Goal: Find specific page/section: Find specific page/section

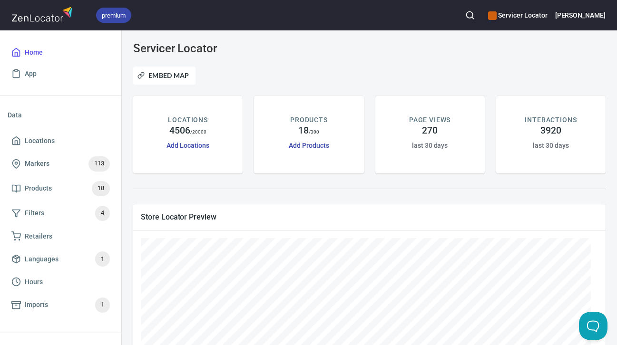
click at [513, 18] on div "premium Servicer Locator [PERSON_NAME]" at bounding box center [308, 15] width 617 height 30
click at [475, 18] on icon "button" at bounding box center [470, 15] width 10 height 10
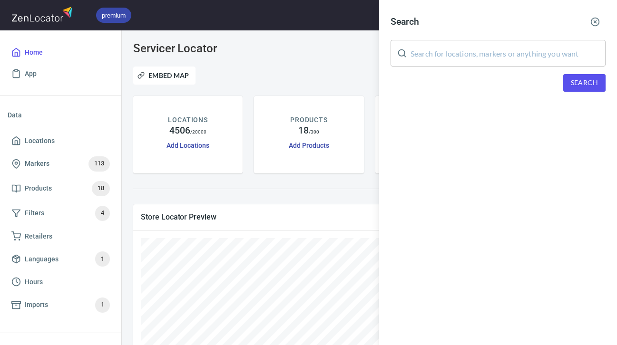
click at [537, 61] on input "text" at bounding box center [508, 53] width 195 height 27
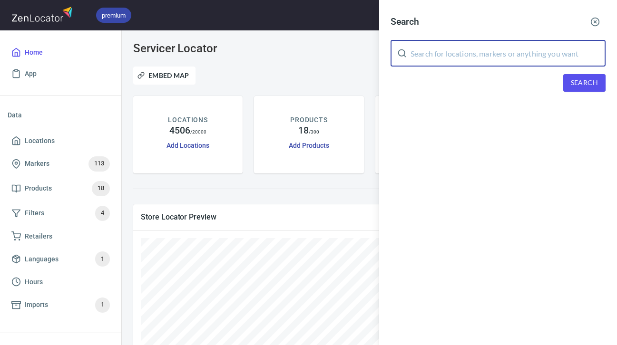
paste input "Xpertise Appliance Repair"
type input "Xpertise Appliance Repair"
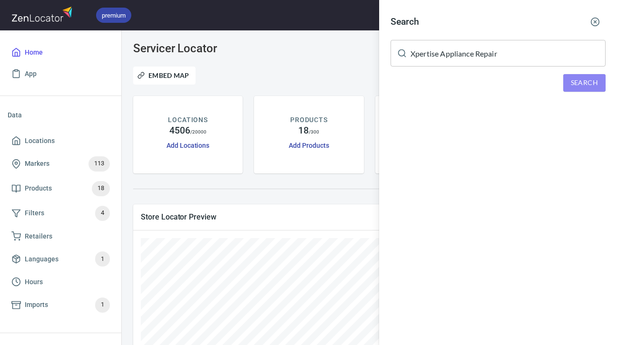
click at [581, 79] on span "Search" at bounding box center [584, 83] width 27 height 12
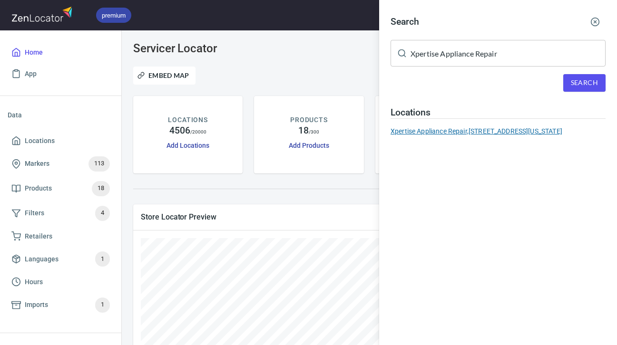
click at [475, 136] on div "Xpertise Appliance Repair, [STREET_ADDRESS][US_STATE]" at bounding box center [498, 132] width 215 height 10
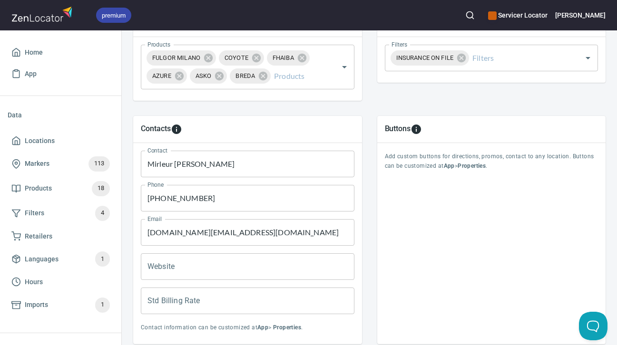
scroll to position [381, 0]
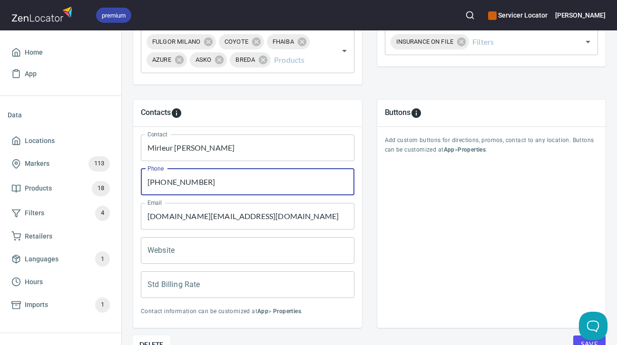
drag, startPoint x: 210, startPoint y: 183, endPoint x: 144, endPoint y: 183, distance: 65.7
click at [144, 183] on input "[PHONE_NUMBER]" at bounding box center [248, 182] width 214 height 27
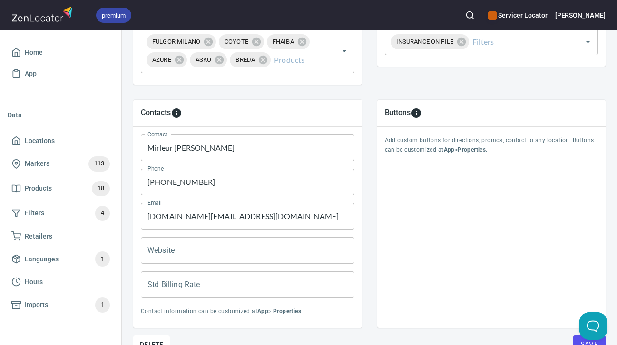
click at [359, 191] on div "Contacts Contact Mirleur [PERSON_NAME] Contact Phone [PHONE_NUMBER] Phone Email…" at bounding box center [248, 214] width 244 height 244
click at [363, 269] on div "Contacts Contact Mirleur [PERSON_NAME] Contact Phone [PHONE_NUMBER] Phone Email…" at bounding box center [248, 214] width 244 height 244
